Goal: Navigation & Orientation: Understand site structure

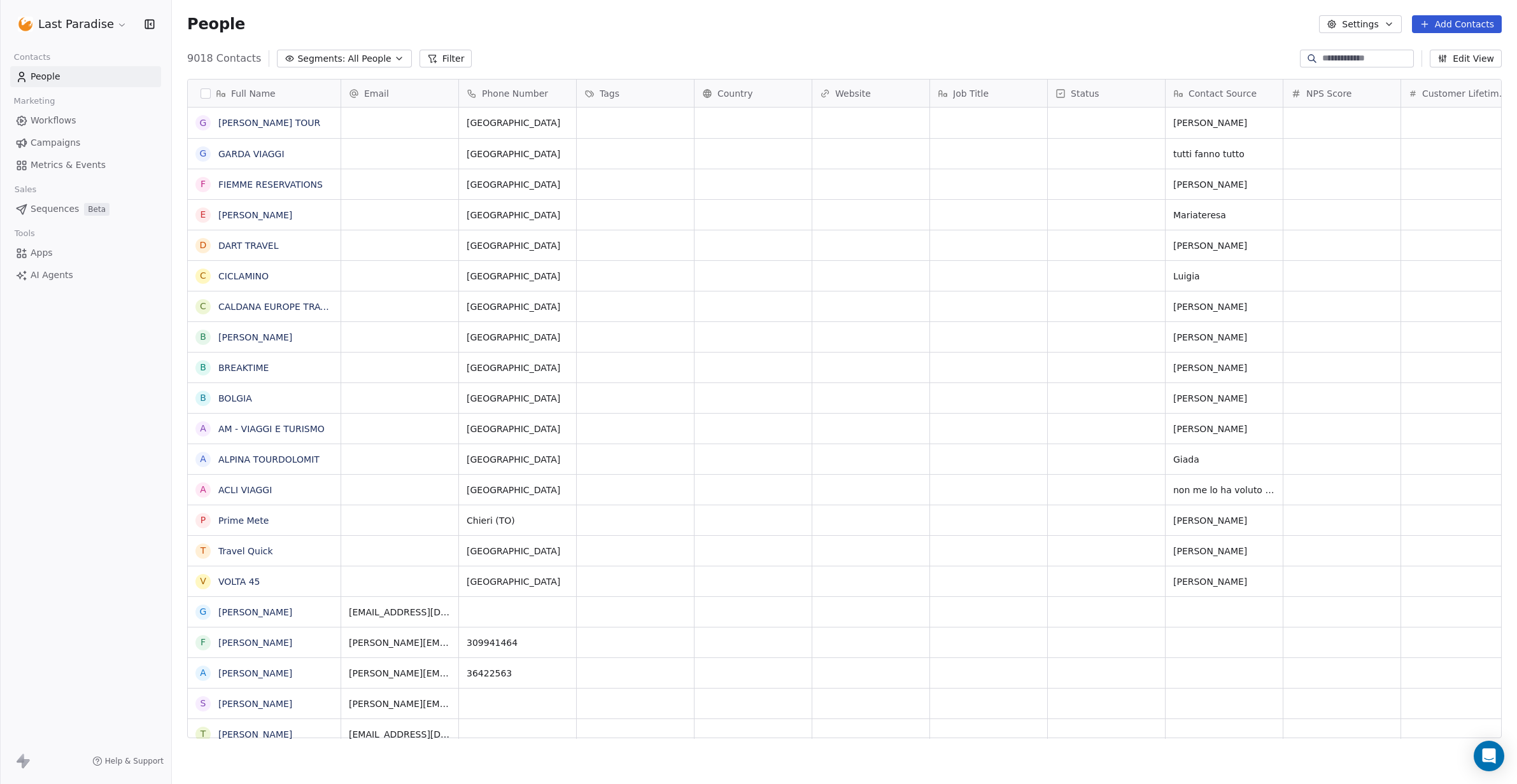
scroll to position [690, 1345]
click at [66, 164] on span "Metrics & Events" at bounding box center [68, 165] width 75 height 13
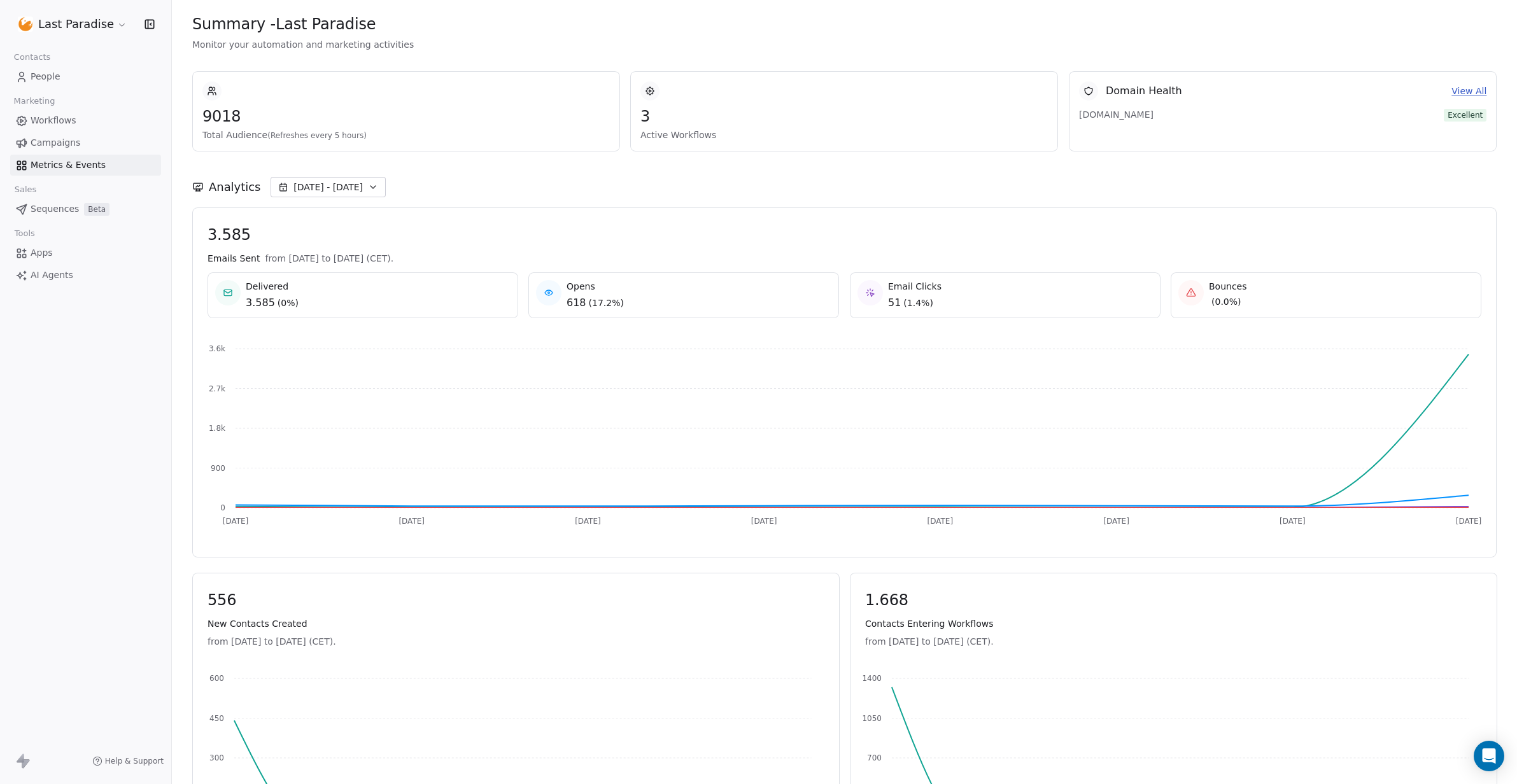
click at [73, 143] on span "Campaigns" at bounding box center [55, 143] width 50 height 13
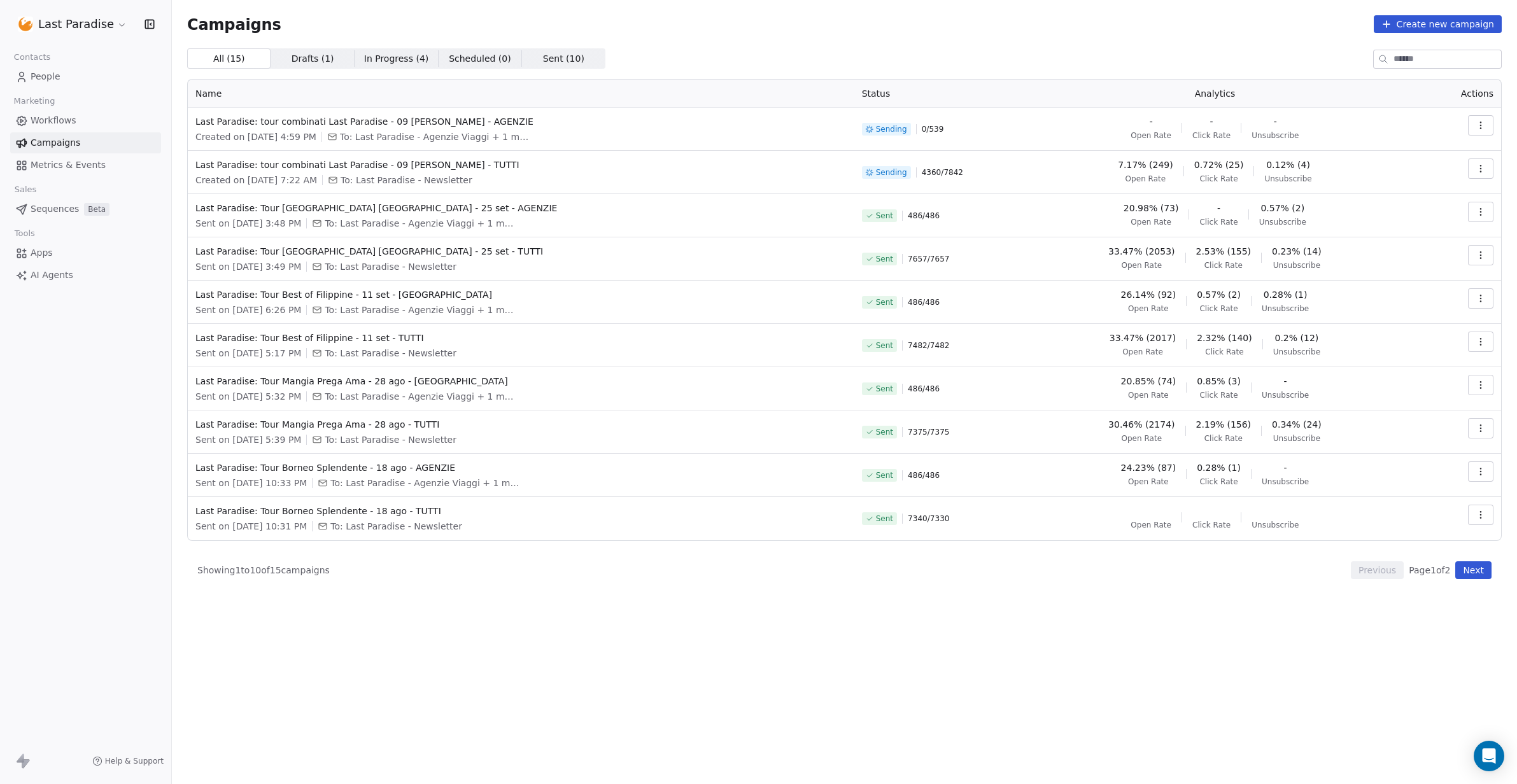
click at [86, 166] on span "Metrics & Events" at bounding box center [68, 165] width 75 height 13
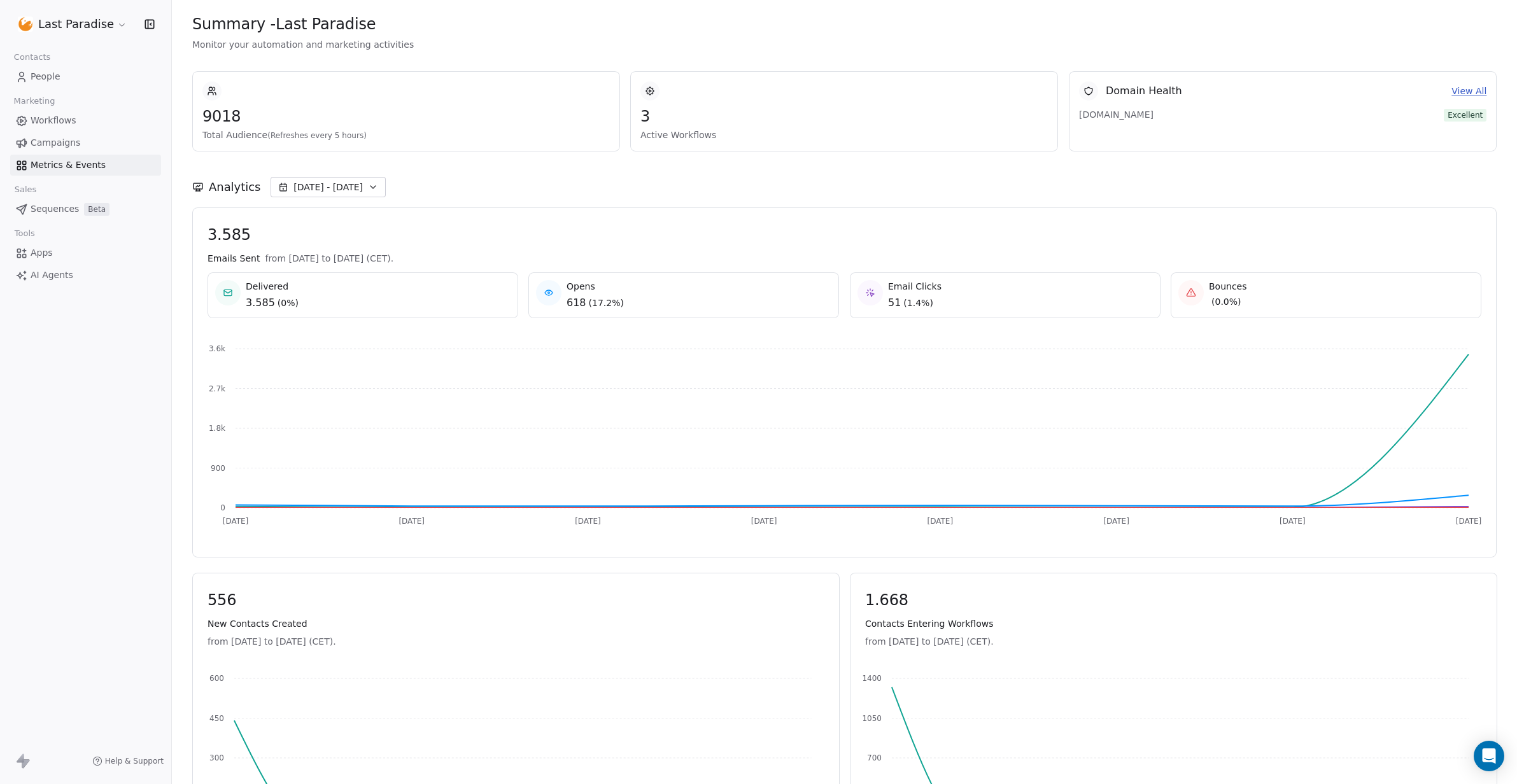
click at [63, 141] on span "Campaigns" at bounding box center [55, 143] width 50 height 13
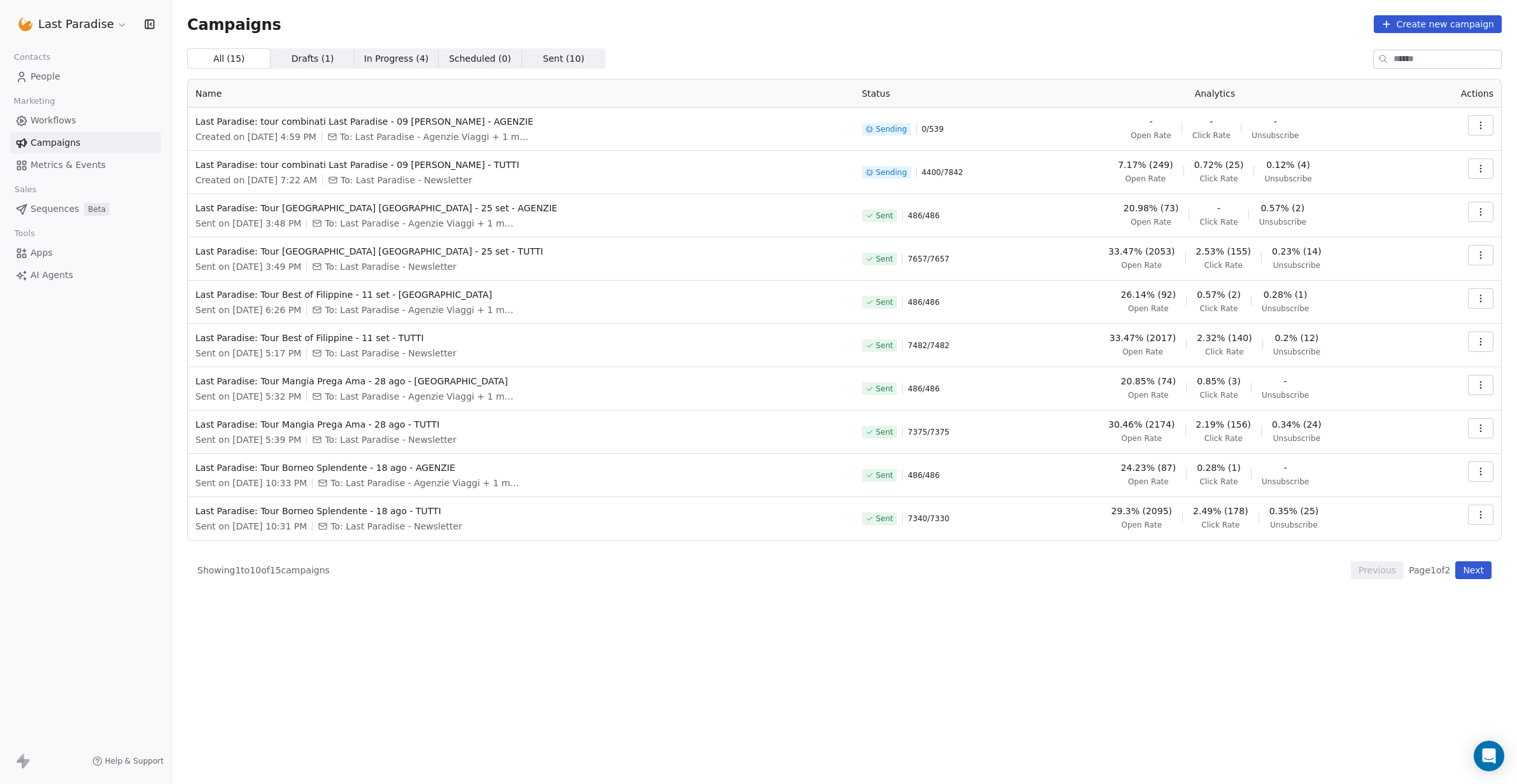
click at [68, 115] on span "Workflows" at bounding box center [54, 120] width 46 height 13
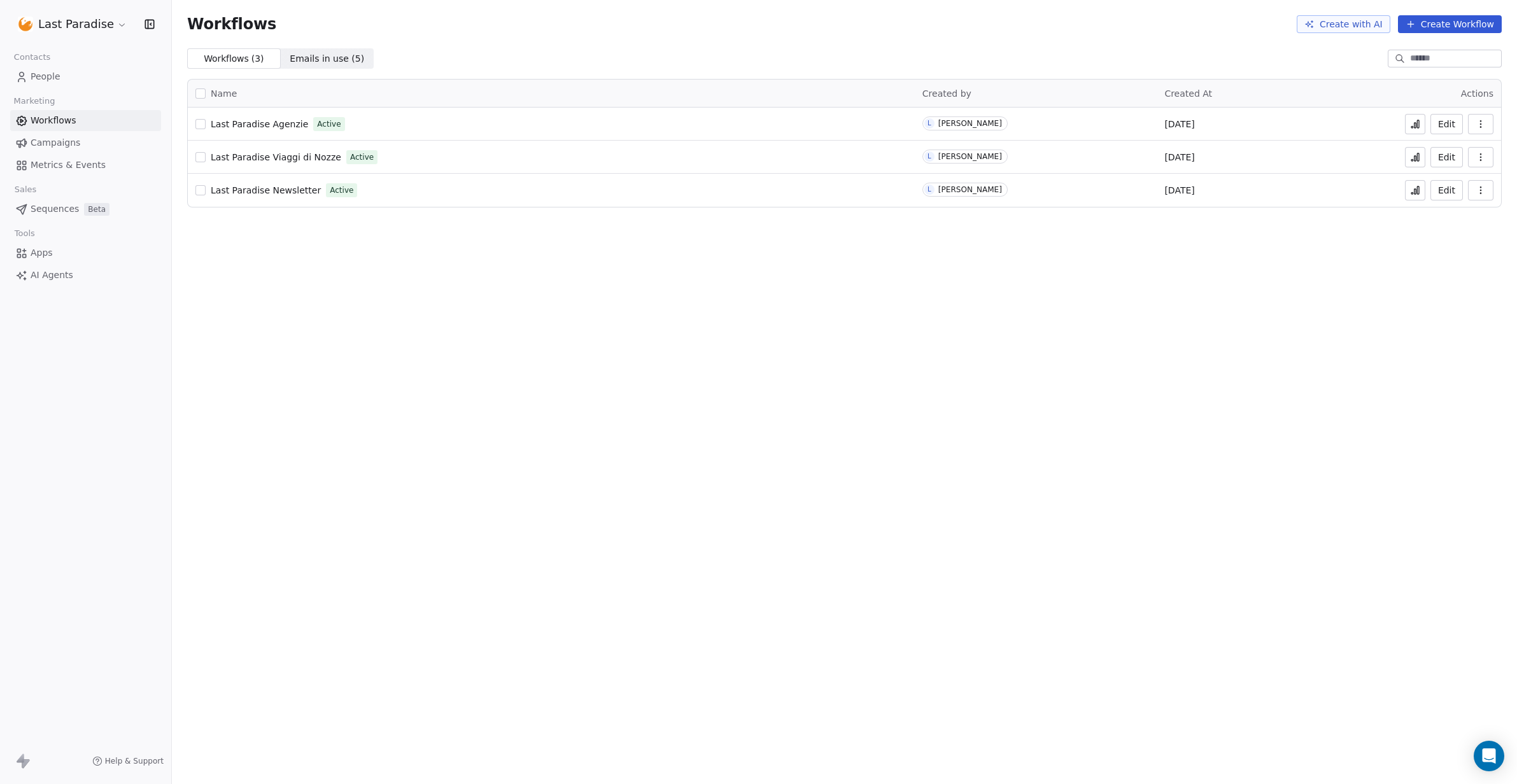
click at [71, 162] on span "Metrics & Events" at bounding box center [68, 165] width 75 height 13
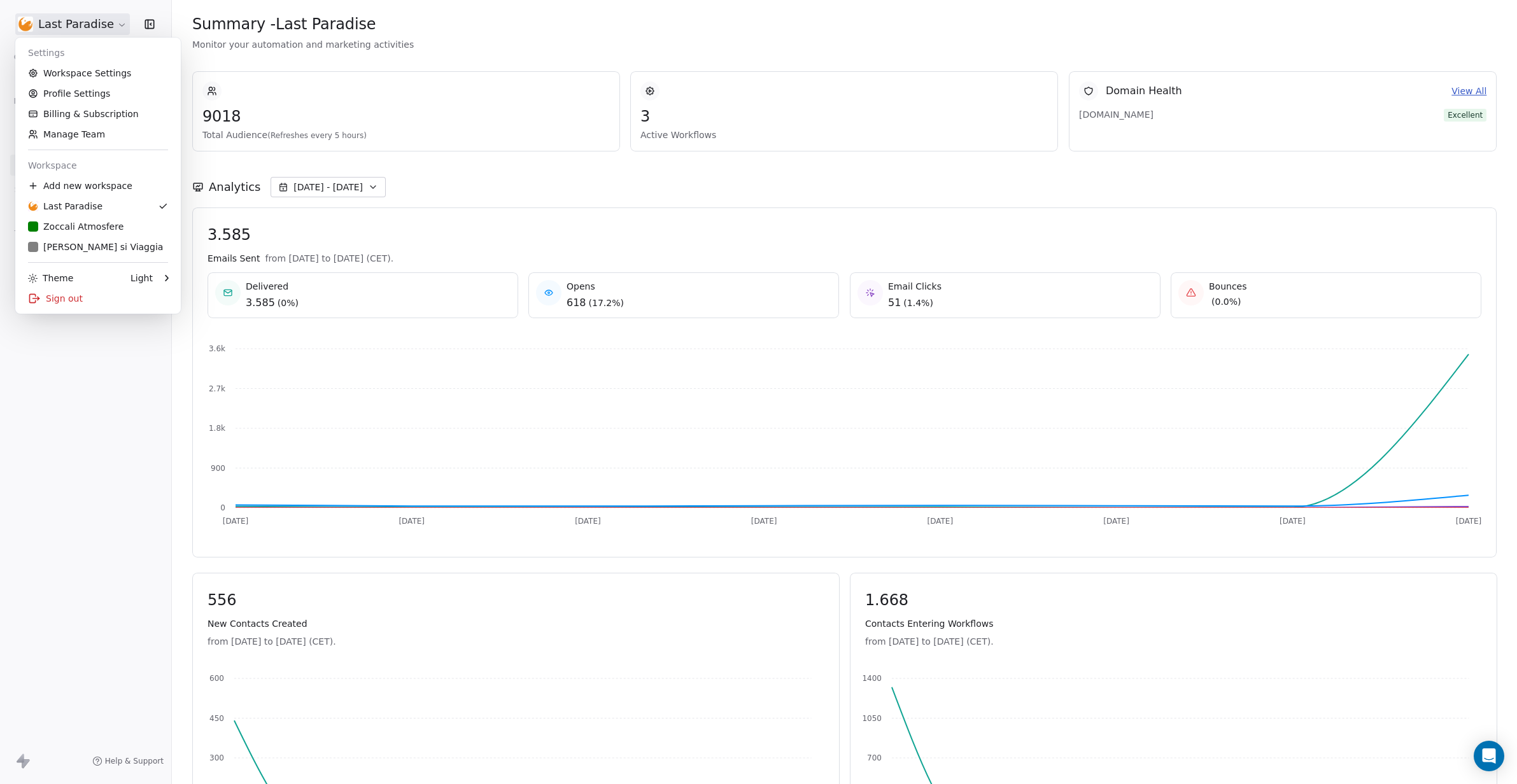
click at [70, 20] on html "Last Paradise Contacts People Marketing Workflows Campaigns Metrics & Events Sa…" at bounding box center [758, 392] width 1517 height 784
click at [97, 92] on link "Profile Settings" at bounding box center [98, 94] width 155 height 20
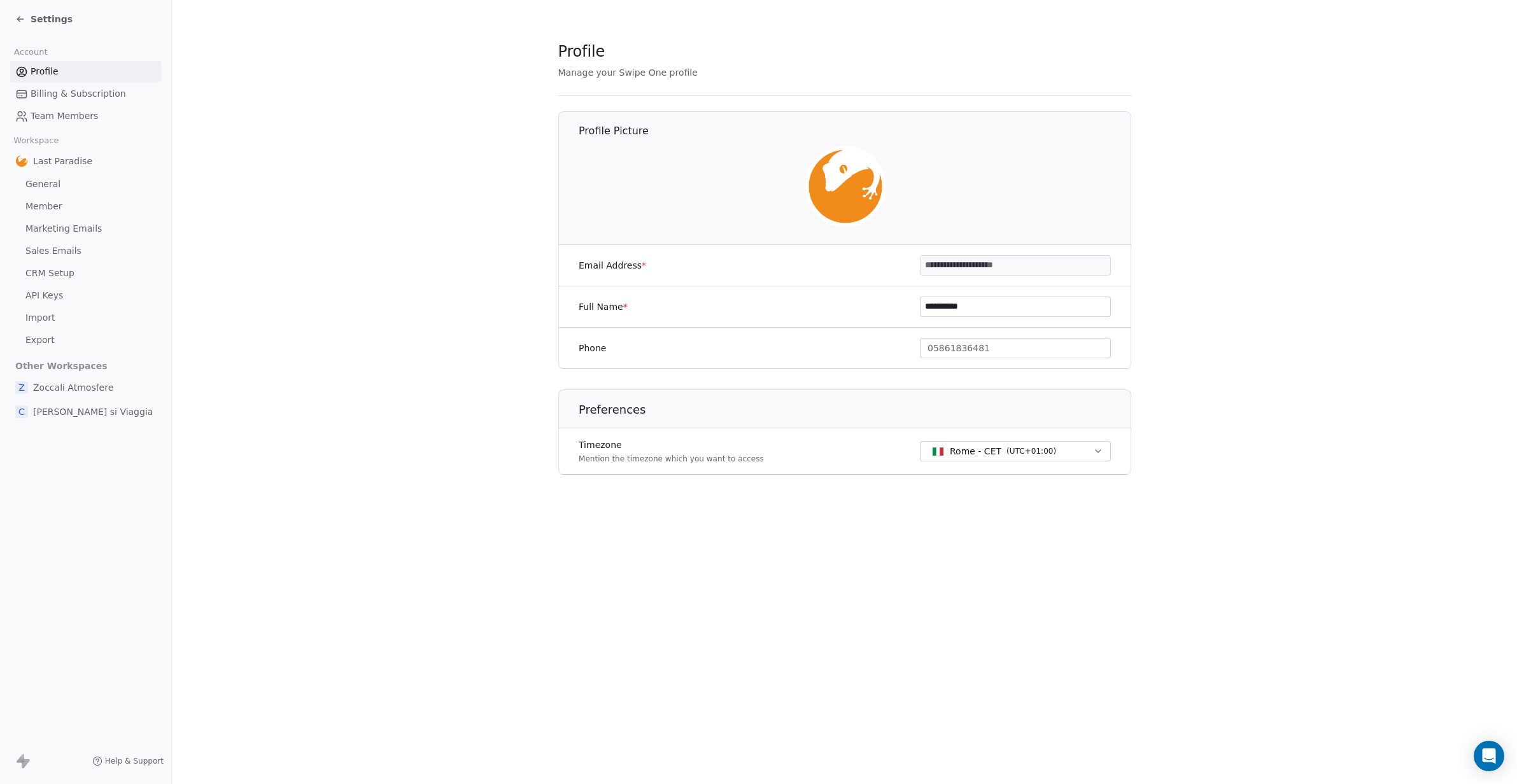
click at [20, 17] on icon at bounding box center [20, 19] width 10 height 10
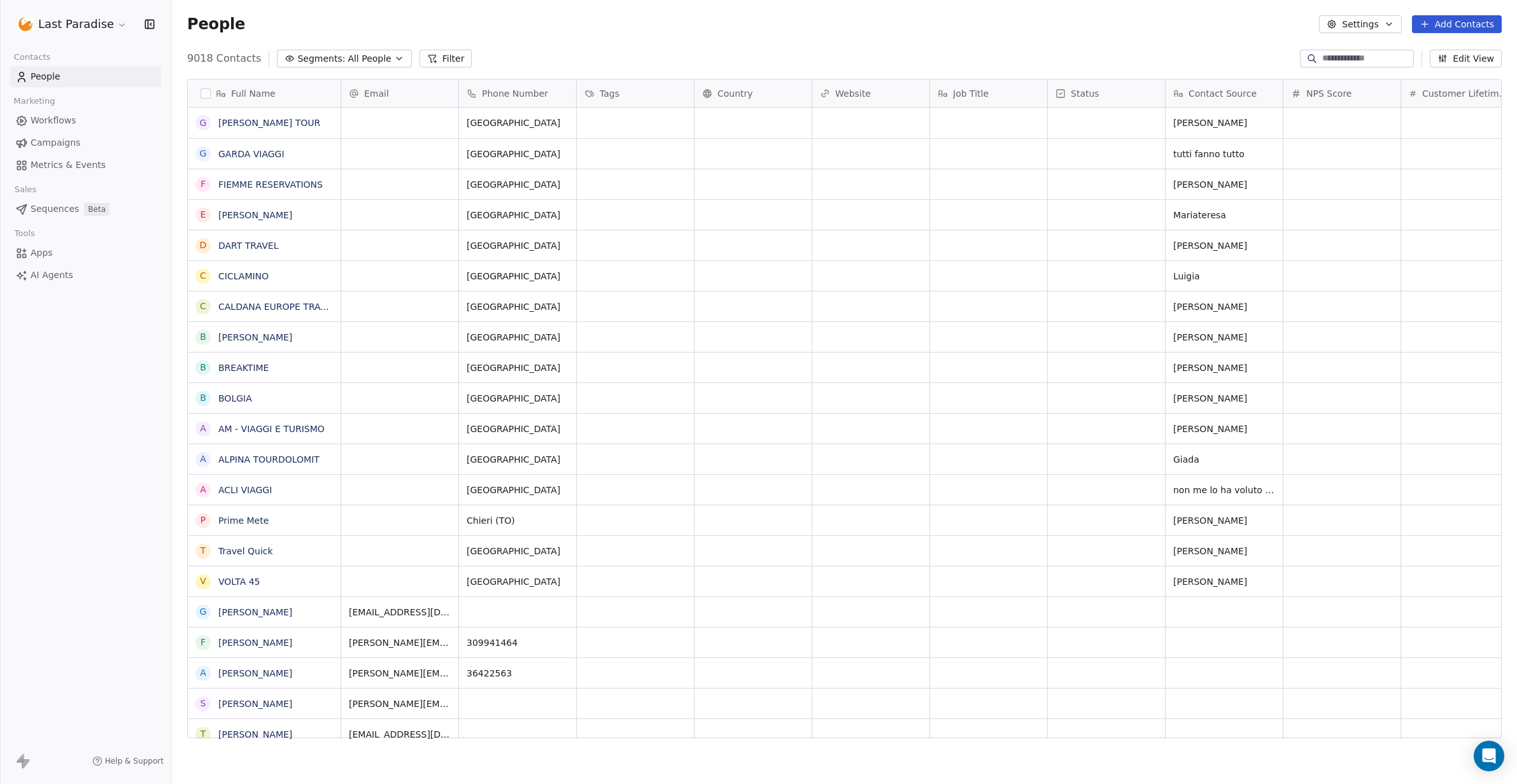
scroll to position [690, 1345]
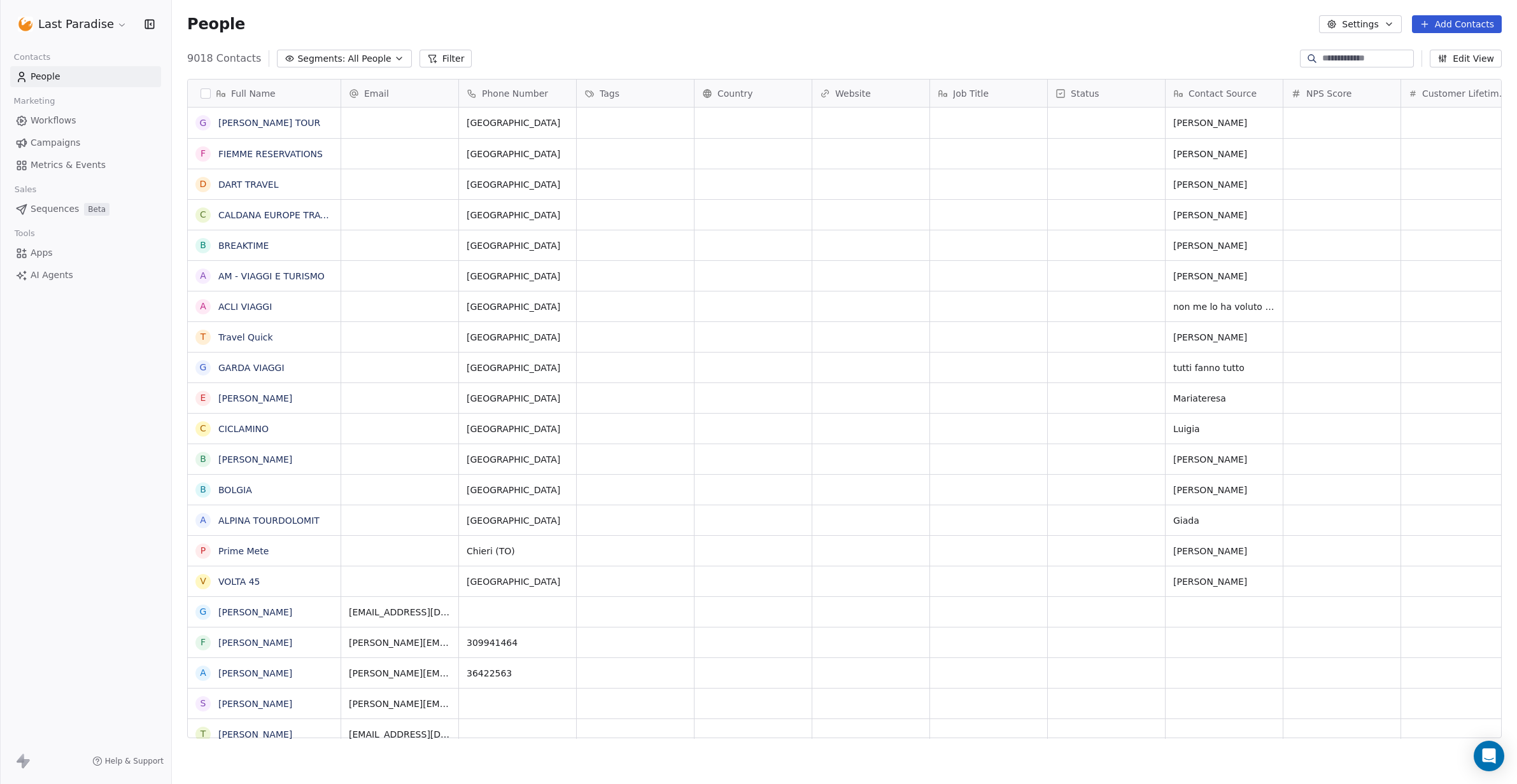
click at [85, 32] on html "Last Paradise Contacts People Marketing Workflows Campaigns Metrics & Events Sa…" at bounding box center [758, 392] width 1517 height 784
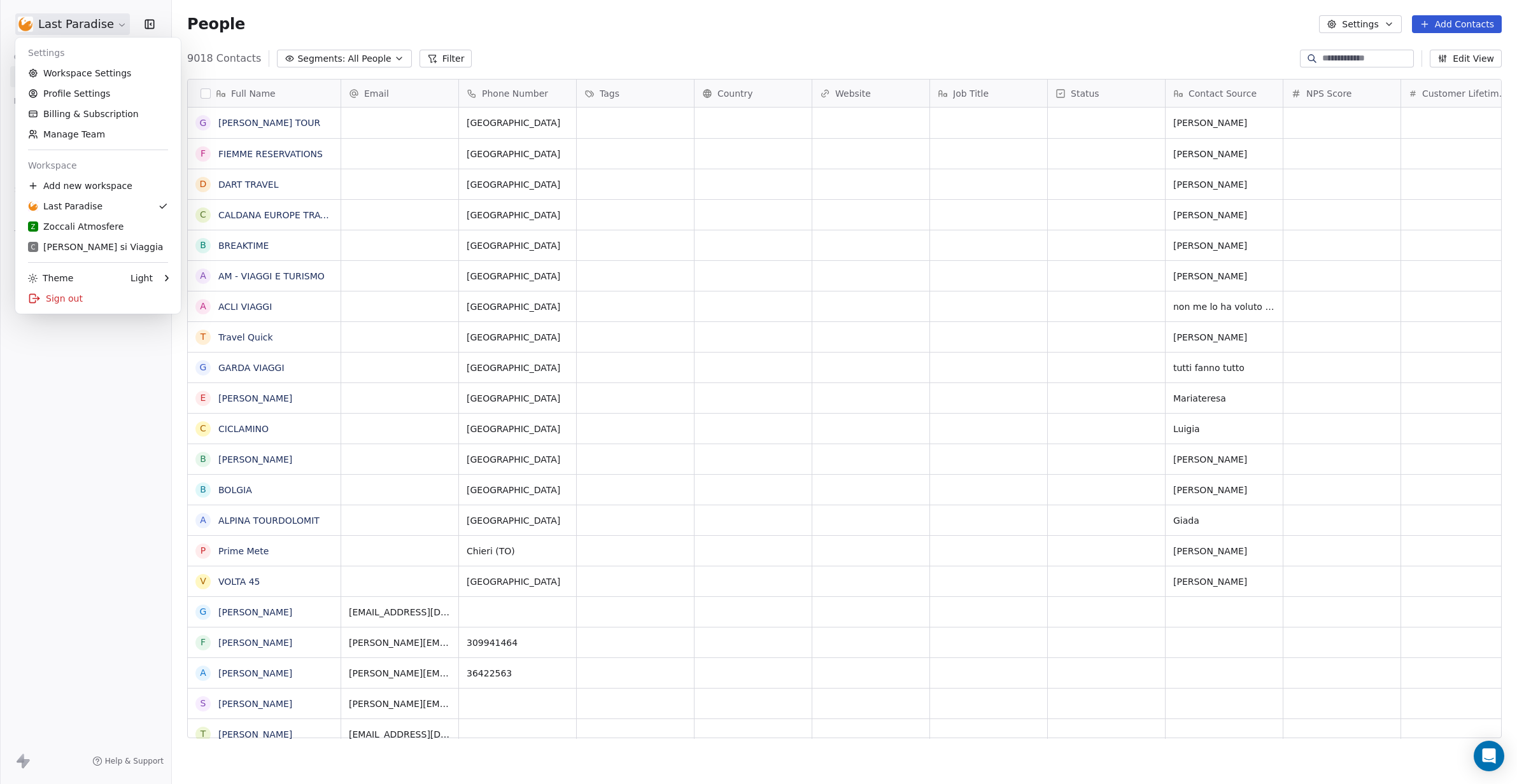
click at [87, 426] on html "Last Paradise Contacts People Marketing Workflows Campaigns Metrics & Events Sa…" at bounding box center [758, 392] width 1517 height 784
